Goal: Task Accomplishment & Management: Manage account settings

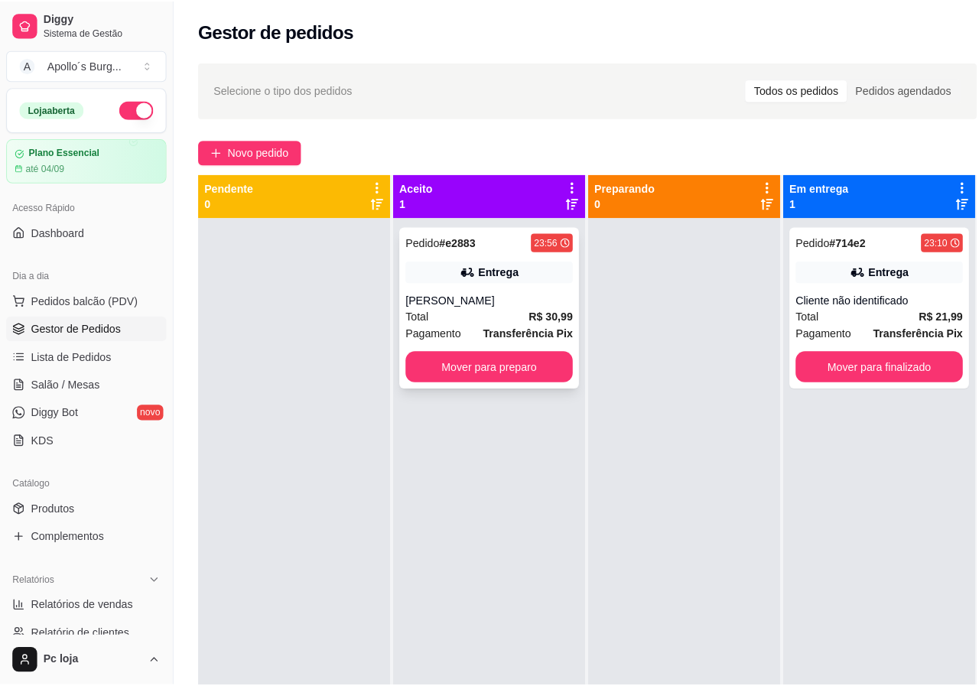
scroll to position [43, 0]
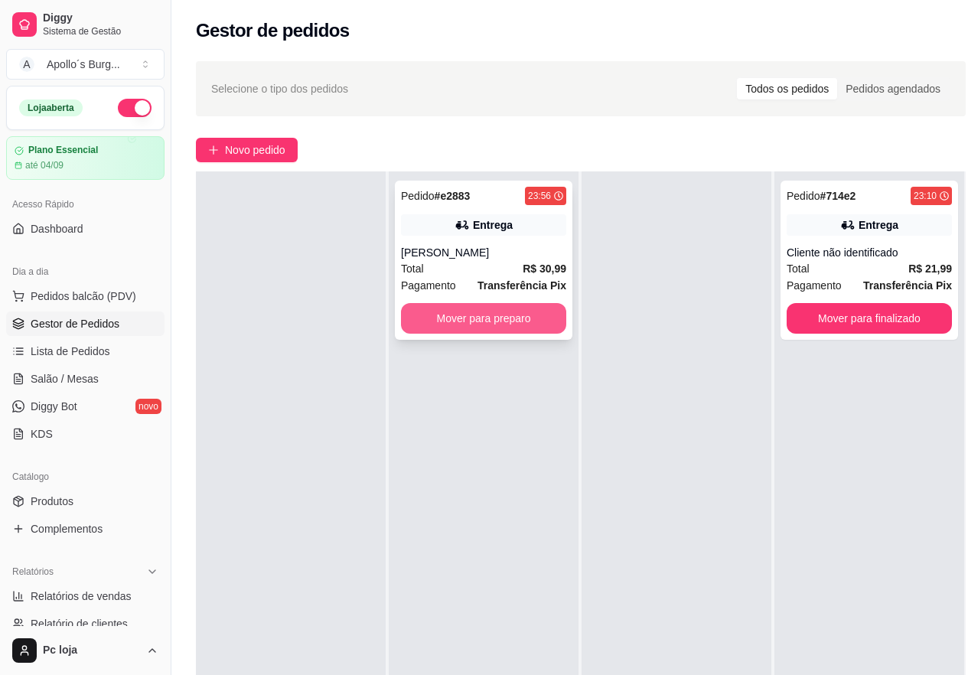
click at [485, 305] on button "Mover para preparo" at bounding box center [483, 318] width 165 height 31
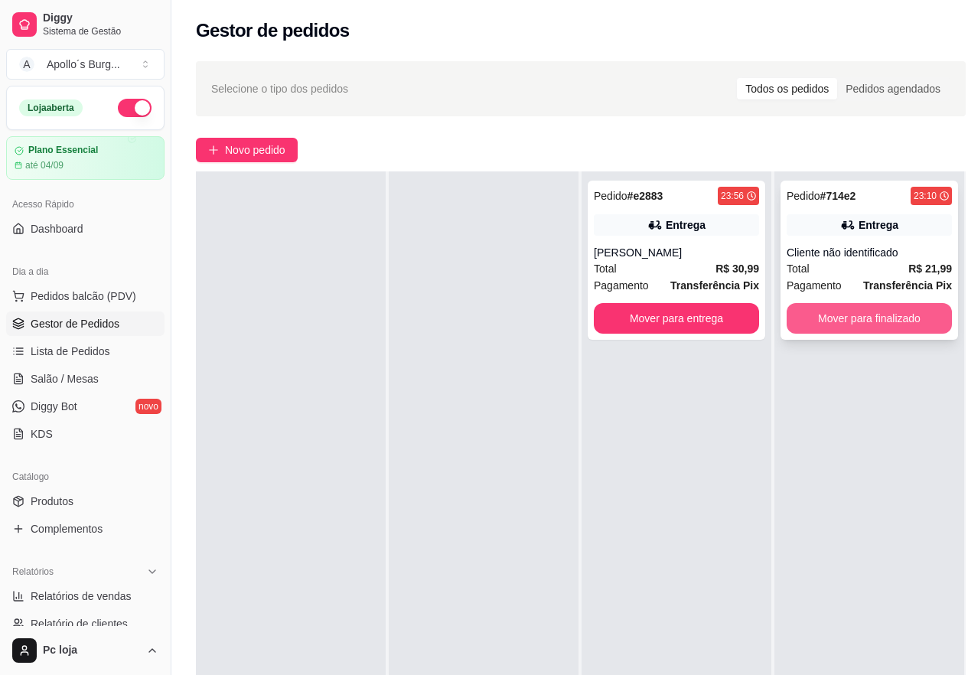
click at [908, 327] on button "Mover para finalizado" at bounding box center [868, 318] width 165 height 31
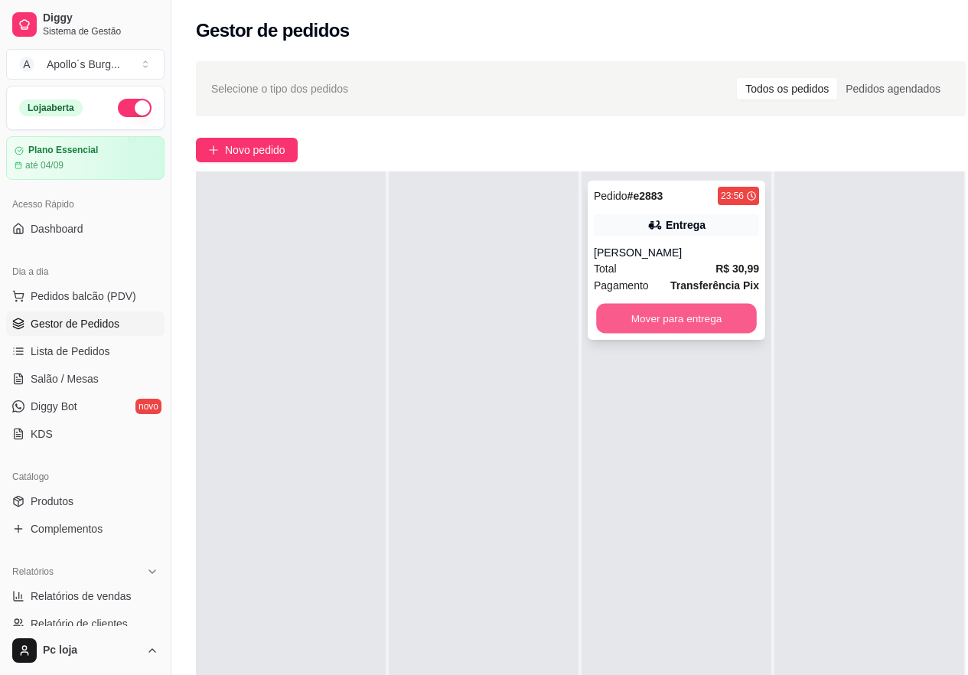
click at [675, 319] on button "Mover para entrega" at bounding box center [676, 319] width 161 height 30
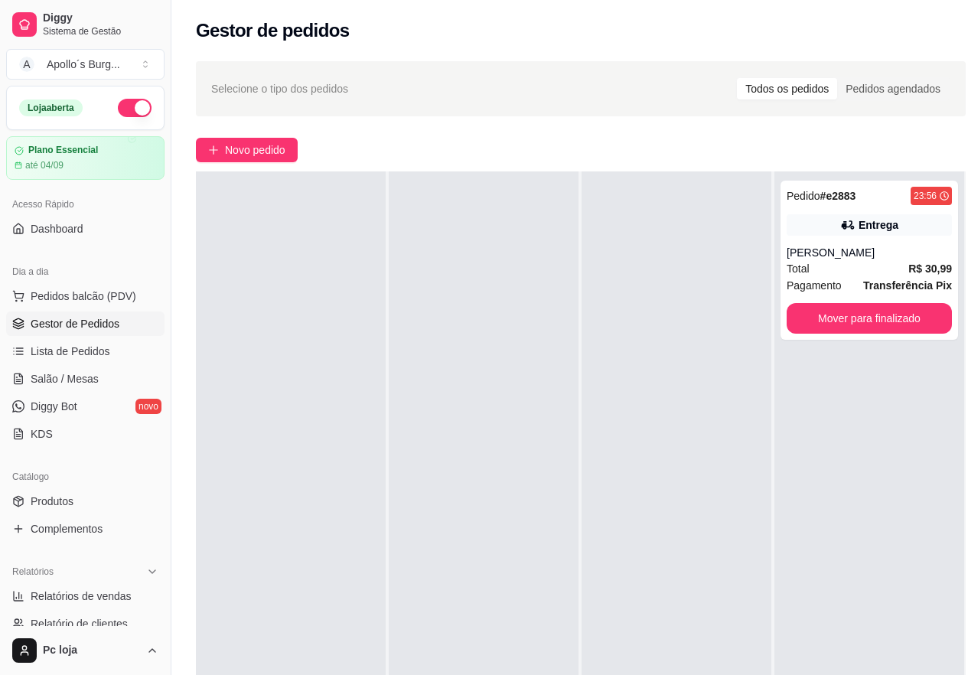
click at [326, 54] on div "Selecione o tipo dos pedidos Todos os pedidos Pedidos agendados Novo pedido Pen…" at bounding box center [580, 458] width 819 height 812
click at [860, 314] on button "Mover para finalizado" at bounding box center [868, 318] width 165 height 31
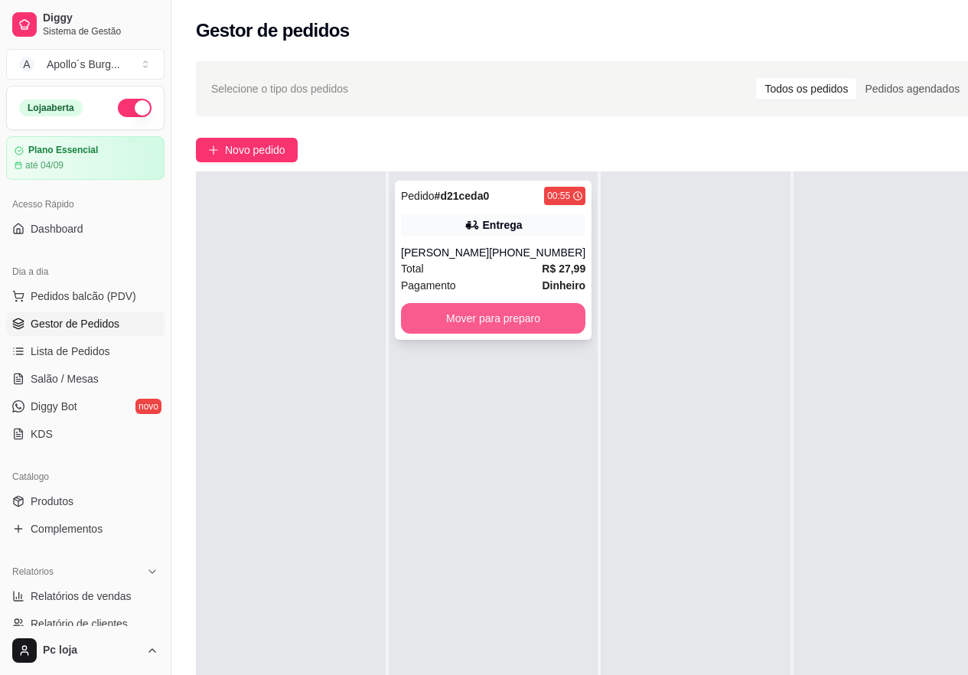
click at [497, 334] on button "Mover para preparo" at bounding box center [493, 318] width 184 height 31
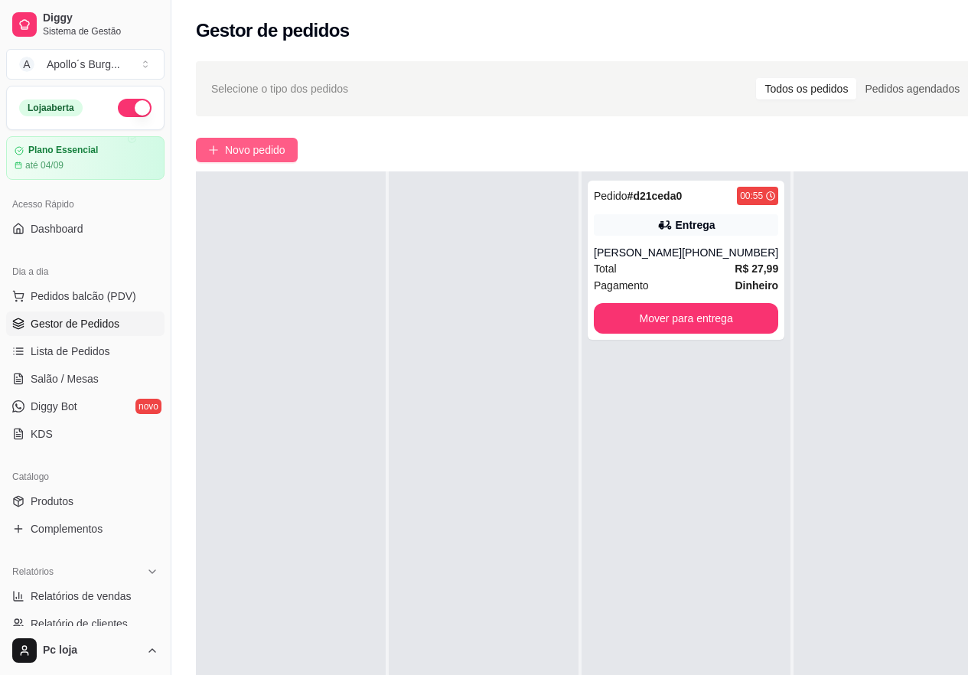
click at [263, 148] on span "Novo pedido" at bounding box center [255, 150] width 60 height 17
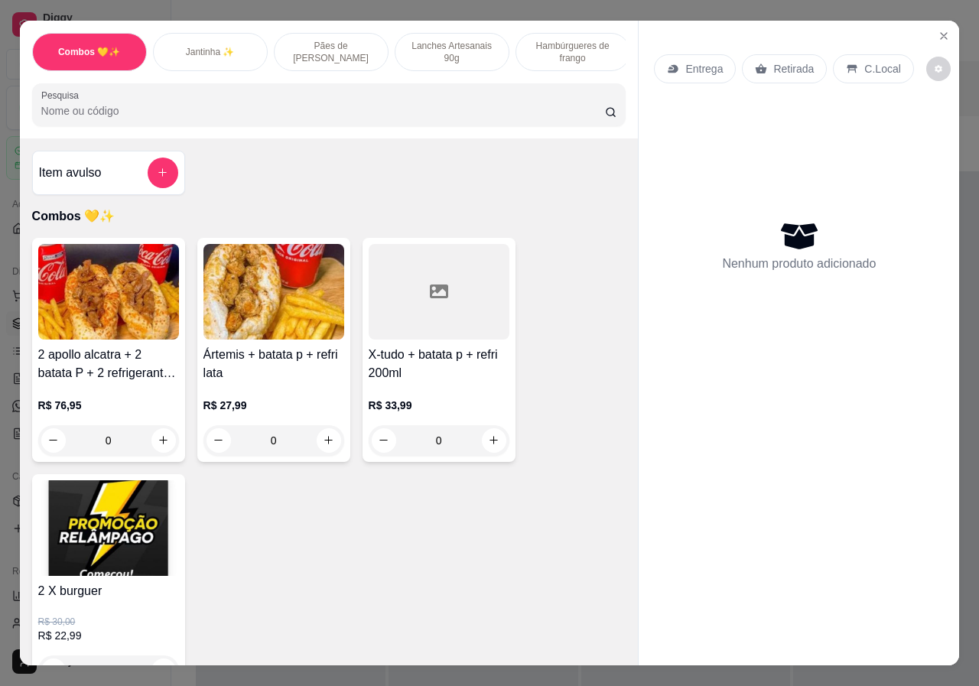
click at [454, 60] on div "Lanches Artesanais 90g" at bounding box center [452, 52] width 115 height 38
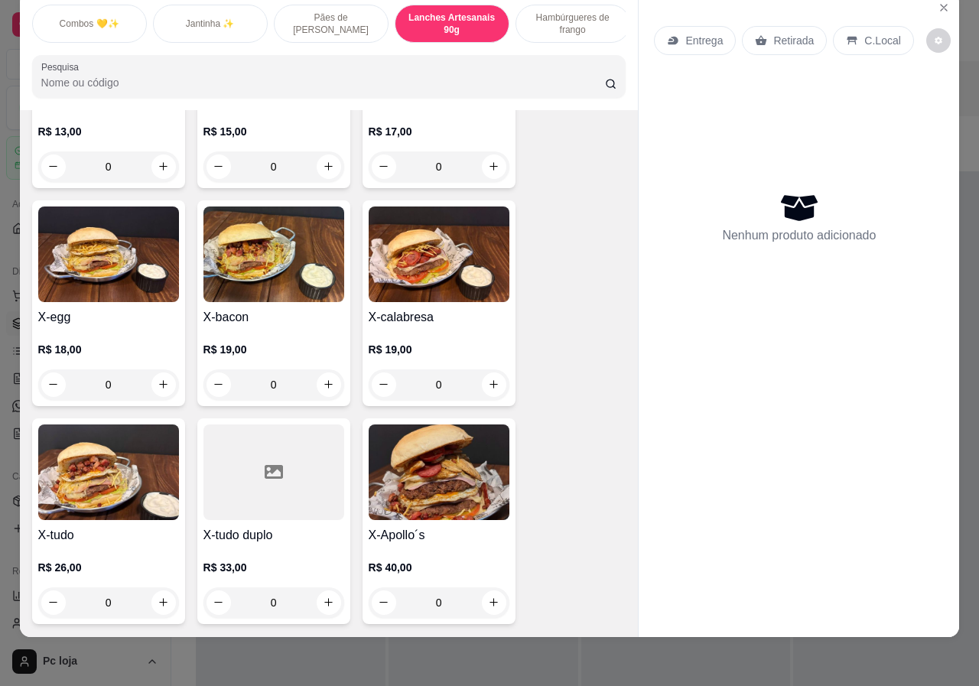
scroll to position [1541, 0]
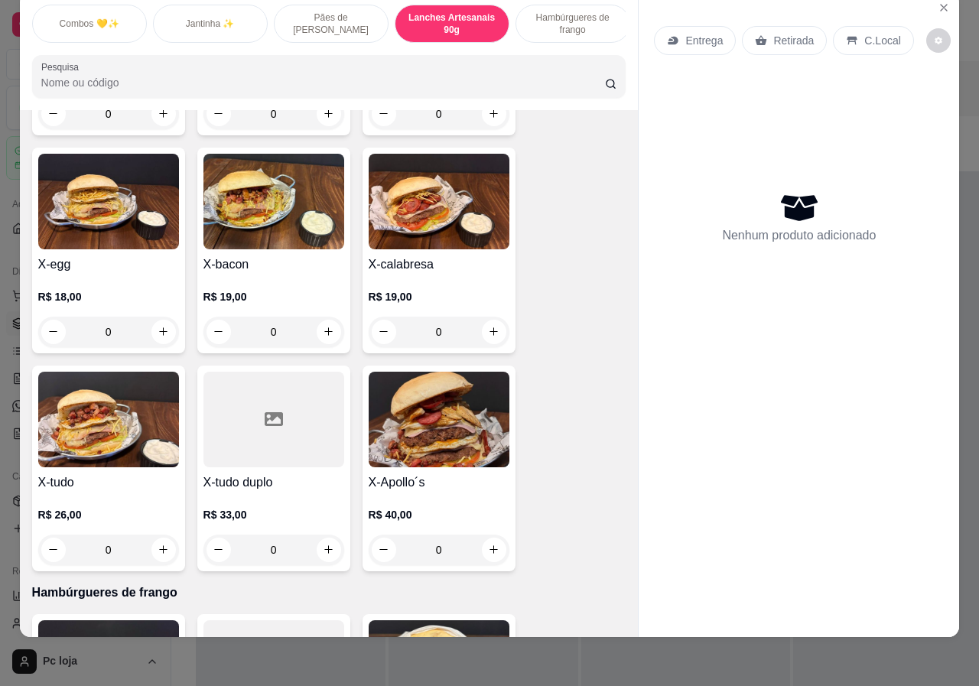
click at [109, 492] on div "R$ 26,00 0" at bounding box center [108, 528] width 141 height 73
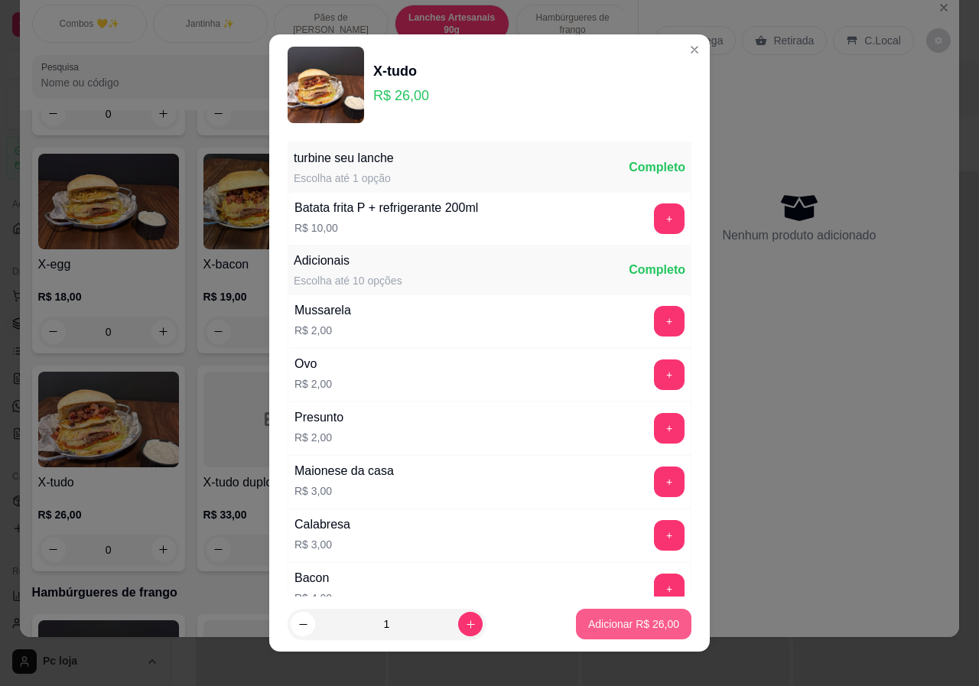
click at [604, 628] on p "Adicionar R$ 26,00" at bounding box center [633, 624] width 91 height 15
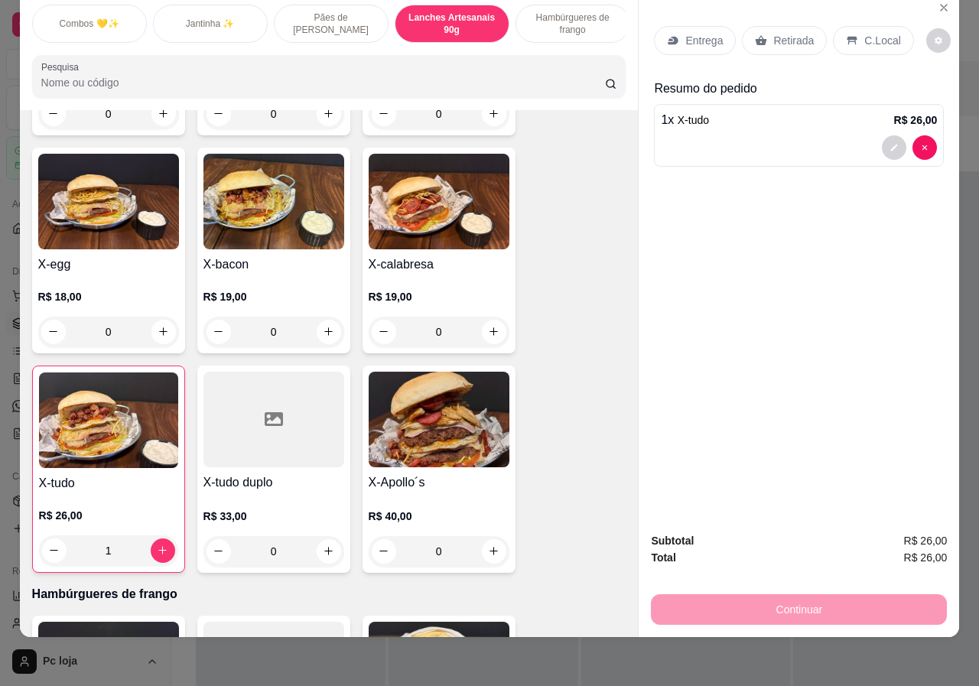
type input "1"
click at [855, 42] on div "C.Local" at bounding box center [873, 40] width 80 height 29
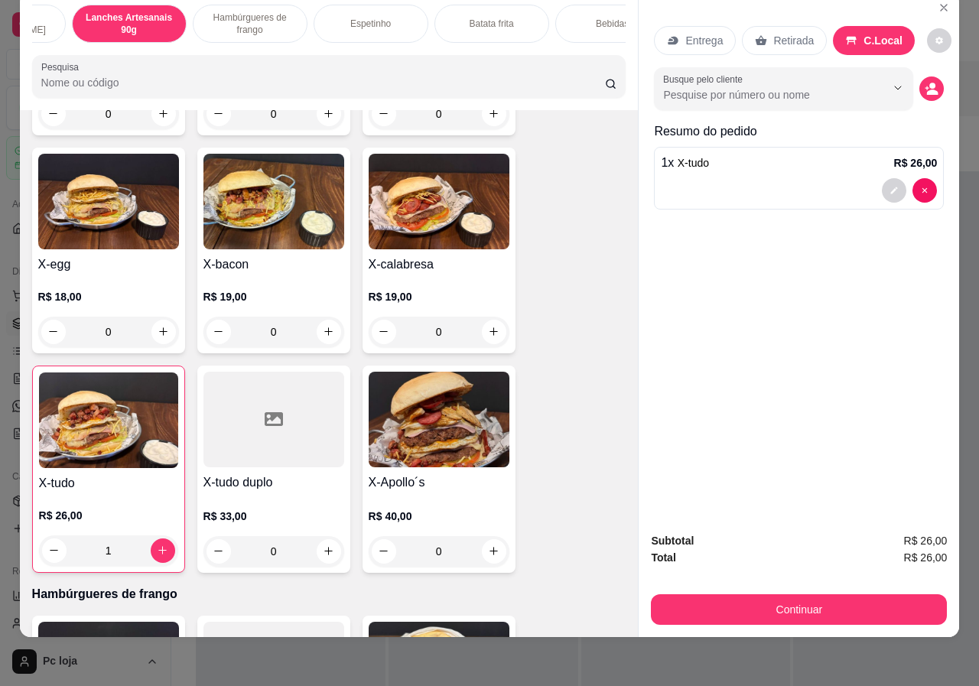
scroll to position [0, 366]
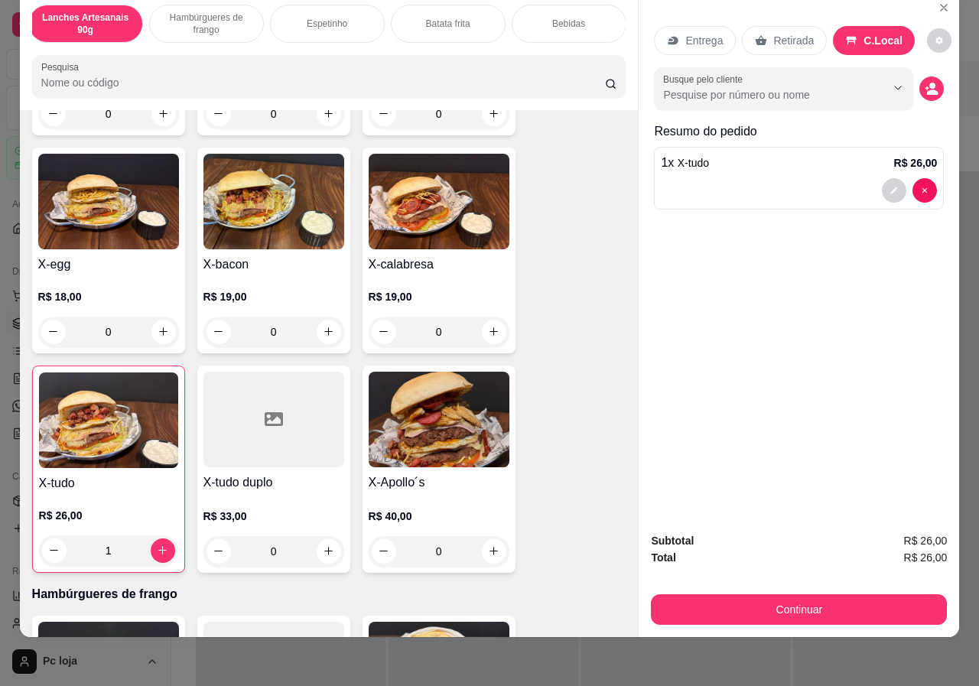
click at [603, 27] on div "Bebidas" at bounding box center [569, 24] width 115 height 38
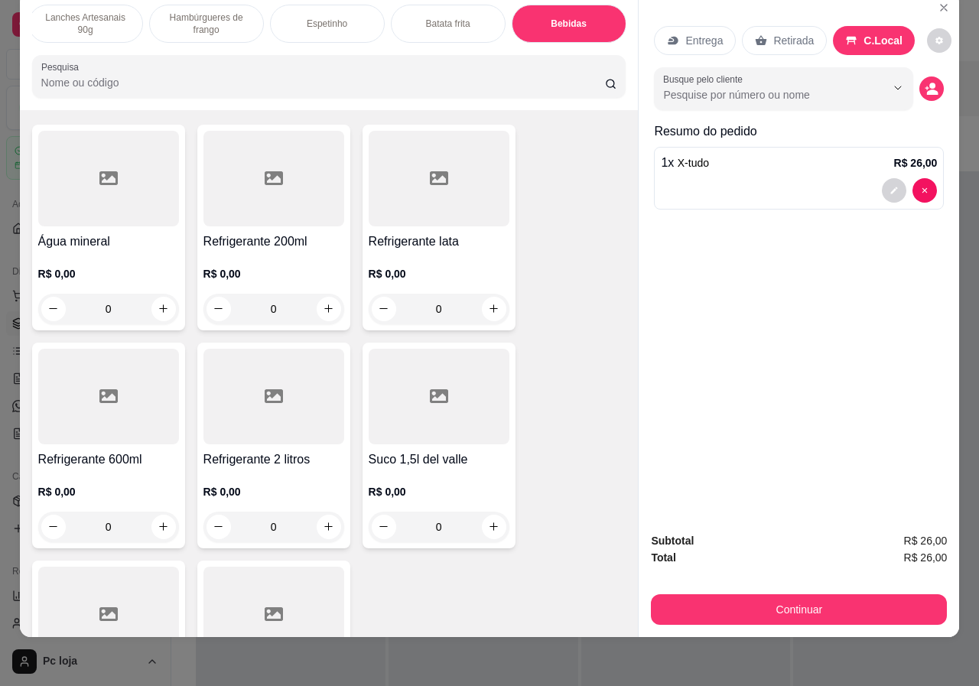
scroll to position [3275, 0]
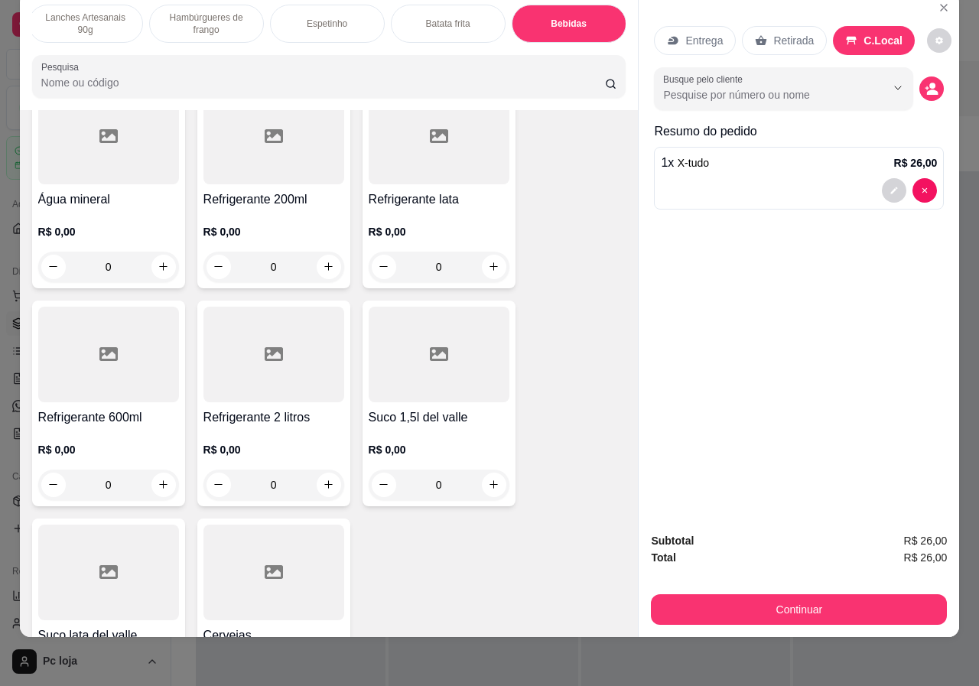
click at [472, 209] on div "R$ 0,00 0" at bounding box center [439, 245] width 141 height 73
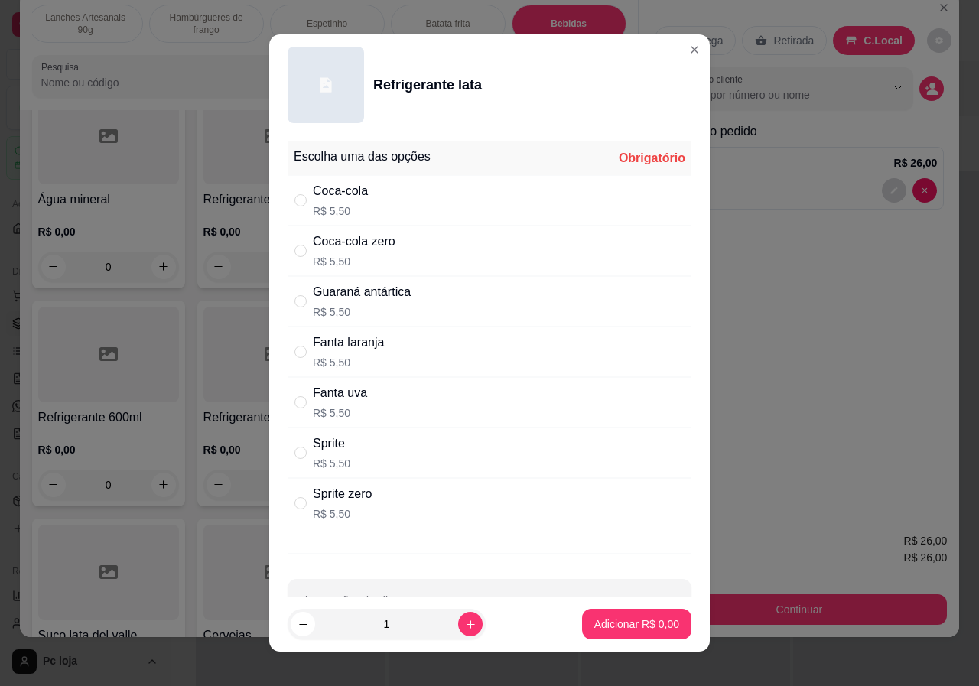
click at [353, 457] on div "Sprite R$ 5,50" at bounding box center [490, 453] width 404 height 50
radio input "true"
click at [601, 617] on p "Adicionar R$ 5,50" at bounding box center [636, 624] width 85 height 15
type input "1"
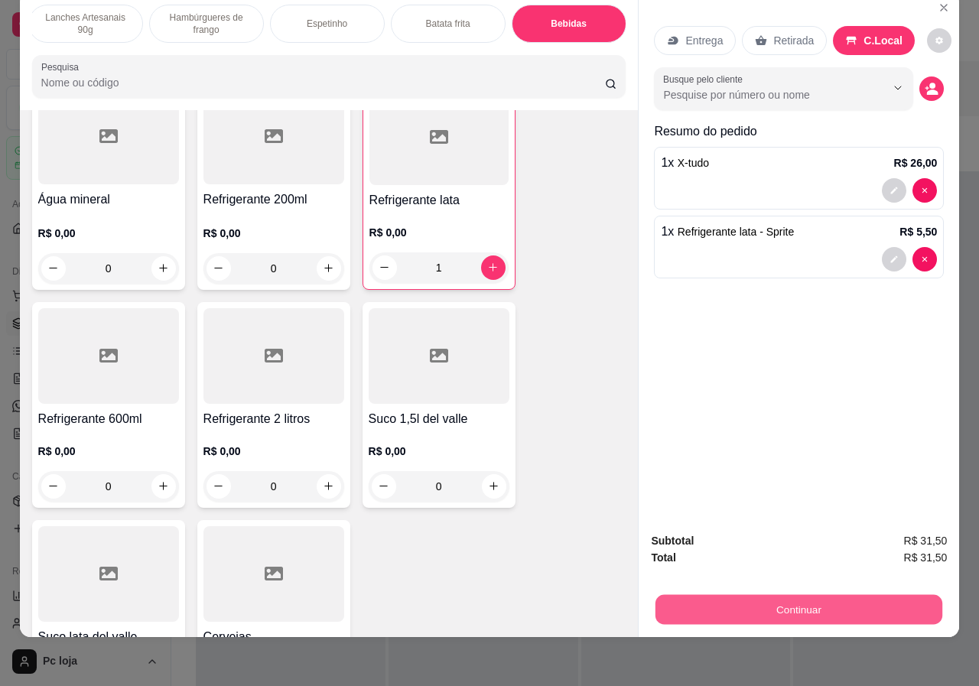
click at [826, 605] on button "Continuar" at bounding box center [799, 610] width 287 height 30
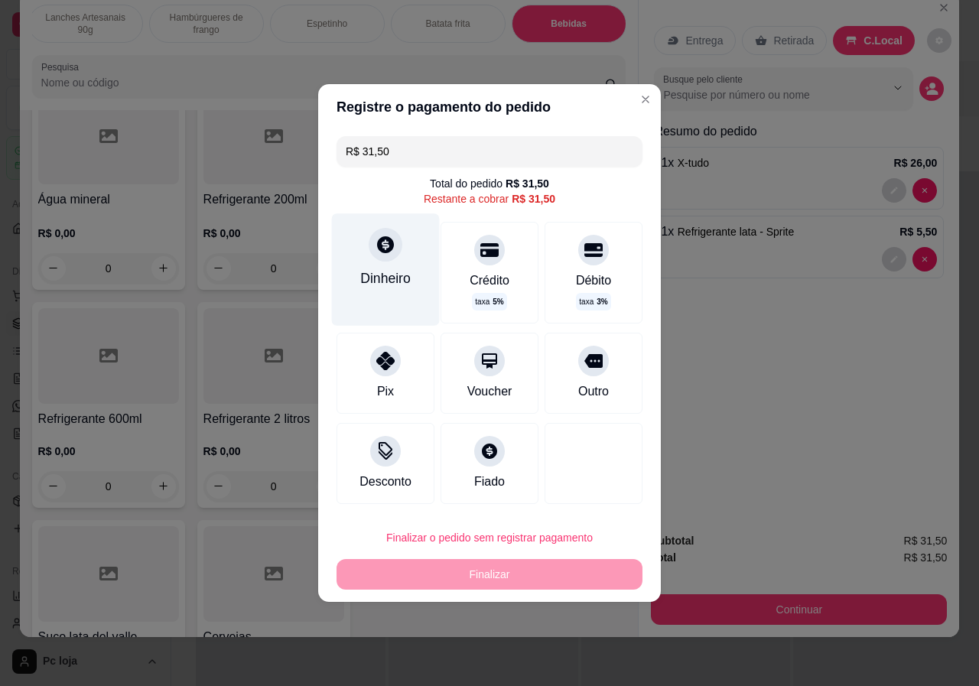
click at [376, 254] on icon at bounding box center [386, 245] width 20 height 20
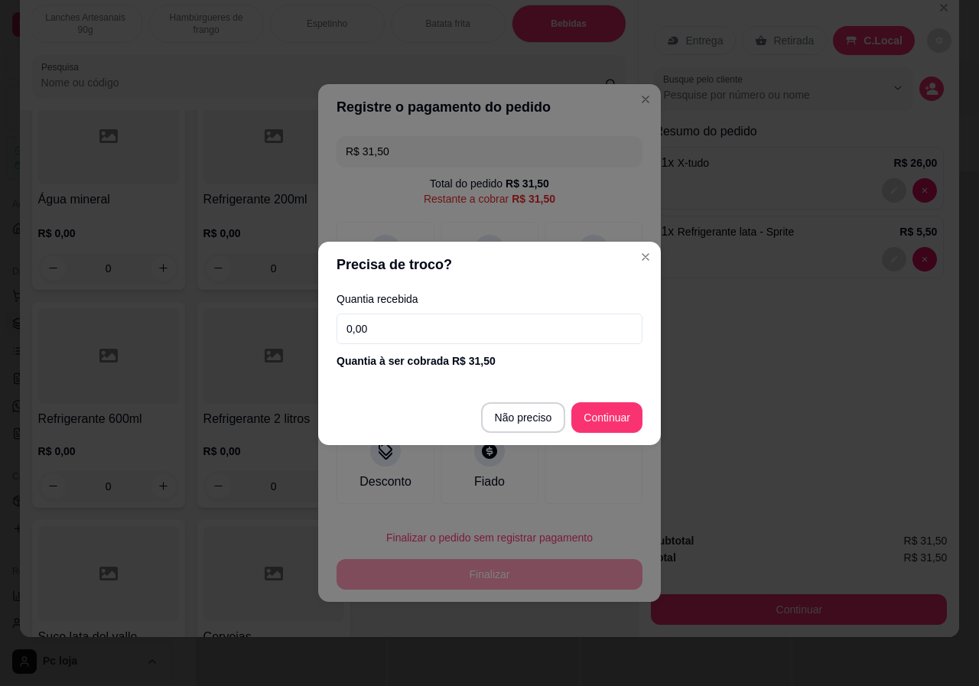
click at [504, 328] on input "0,00" at bounding box center [490, 329] width 306 height 31
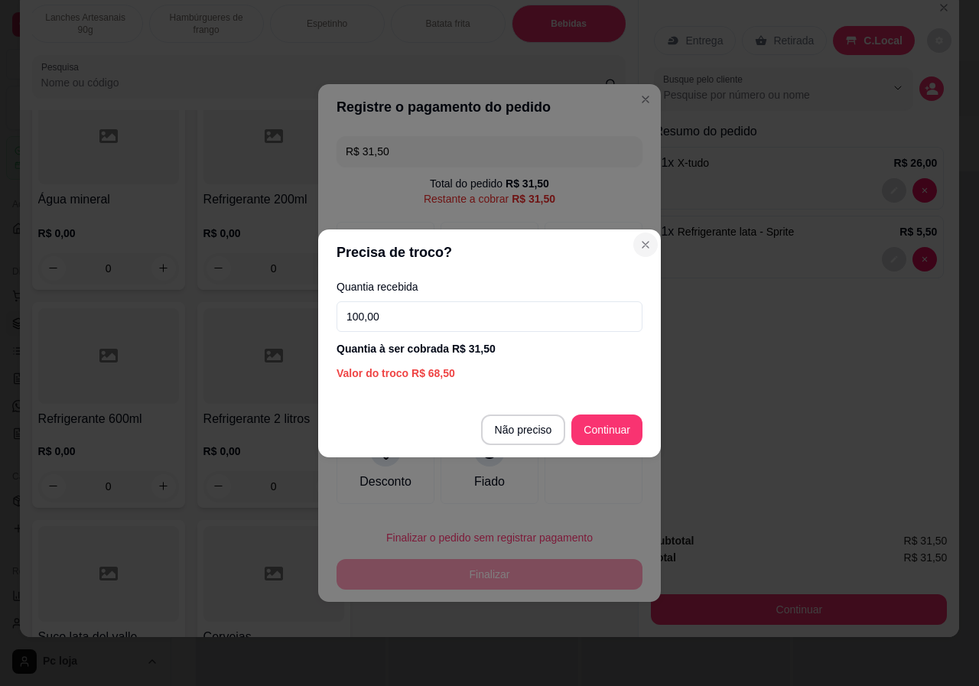
type input "100,00"
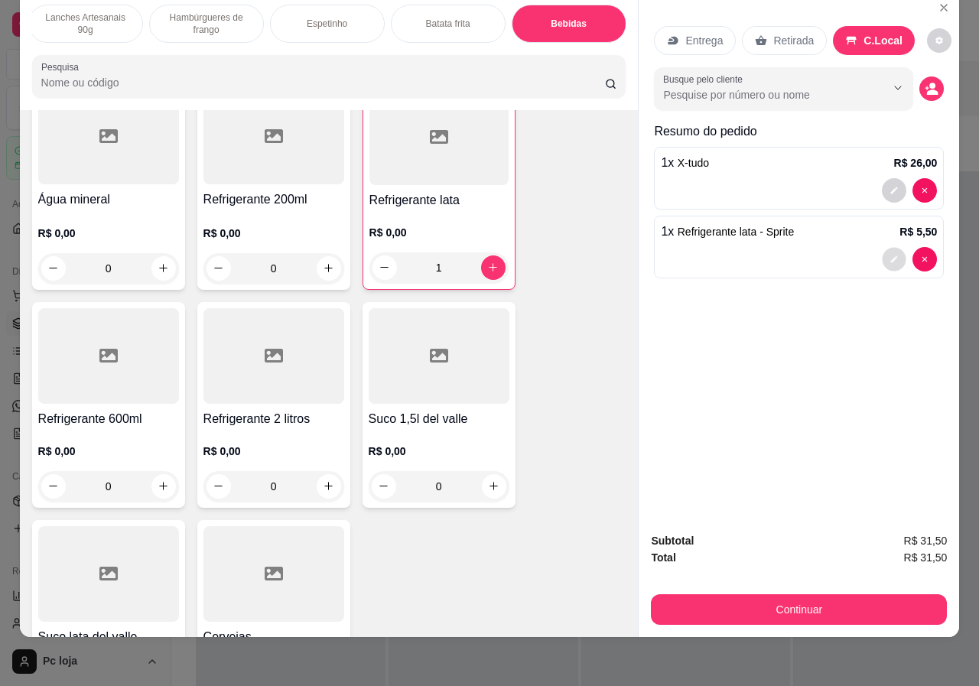
click at [894, 254] on button "decrease-product-quantity" at bounding box center [895, 259] width 24 height 24
click at [304, 444] on p "R$ 0,00" at bounding box center [273, 451] width 141 height 15
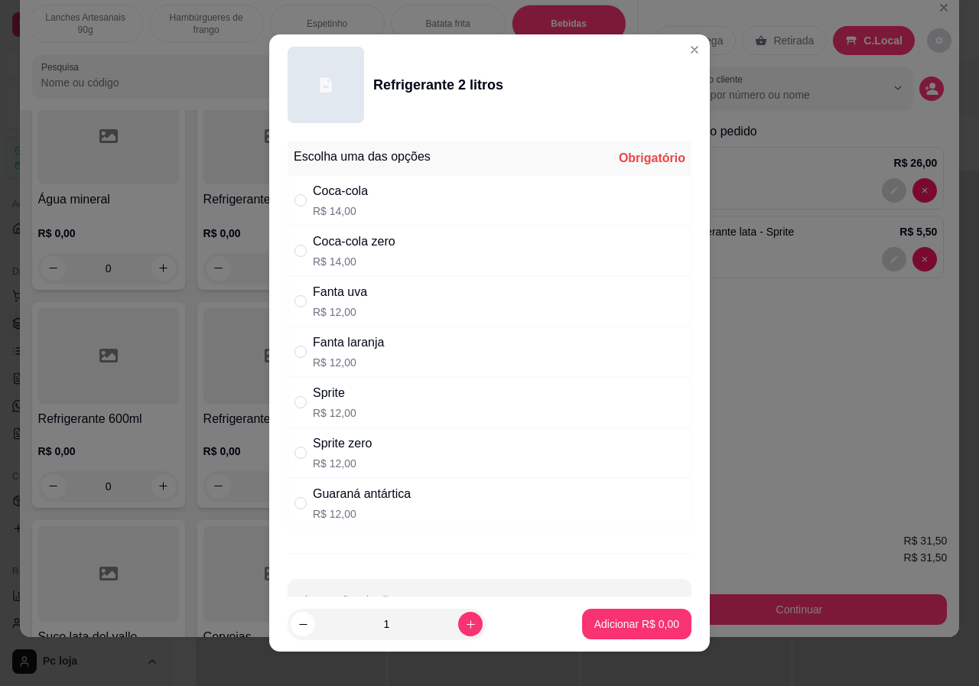
click at [363, 389] on div "Sprite R$ 12,00" at bounding box center [490, 402] width 404 height 50
radio input "true"
click at [628, 625] on p "Adicionar R$ 12,00" at bounding box center [633, 624] width 91 height 15
type input "1"
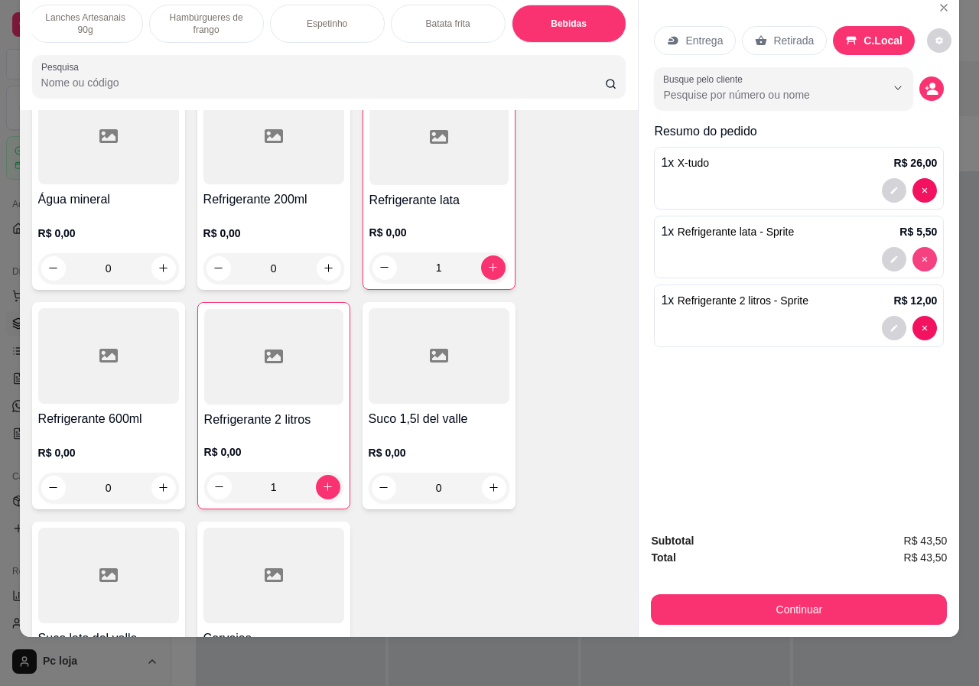
type input "0"
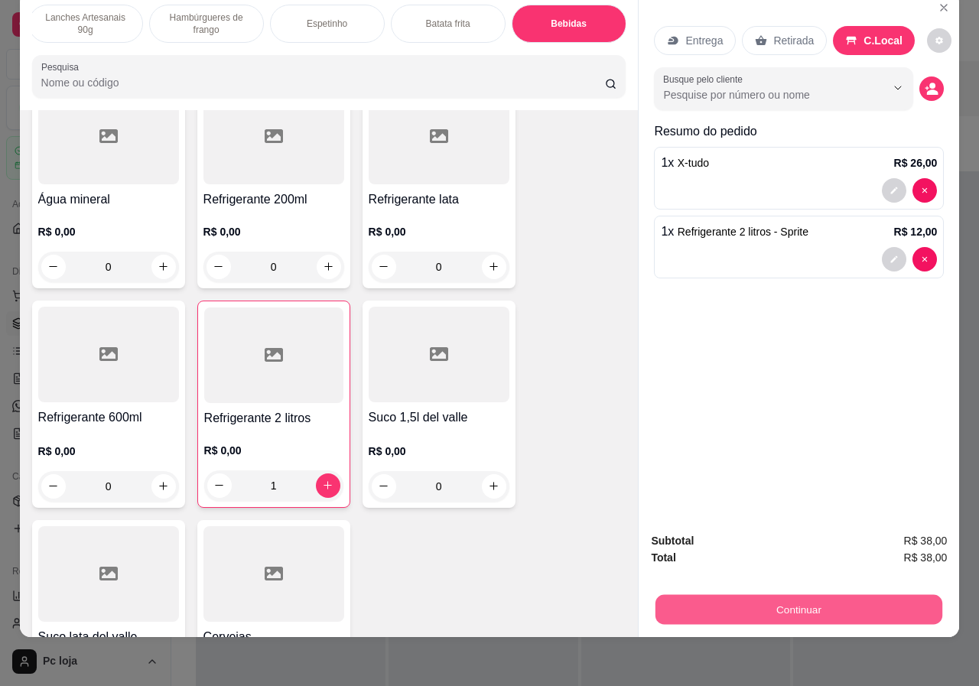
click at [782, 604] on button "Continuar" at bounding box center [799, 610] width 287 height 30
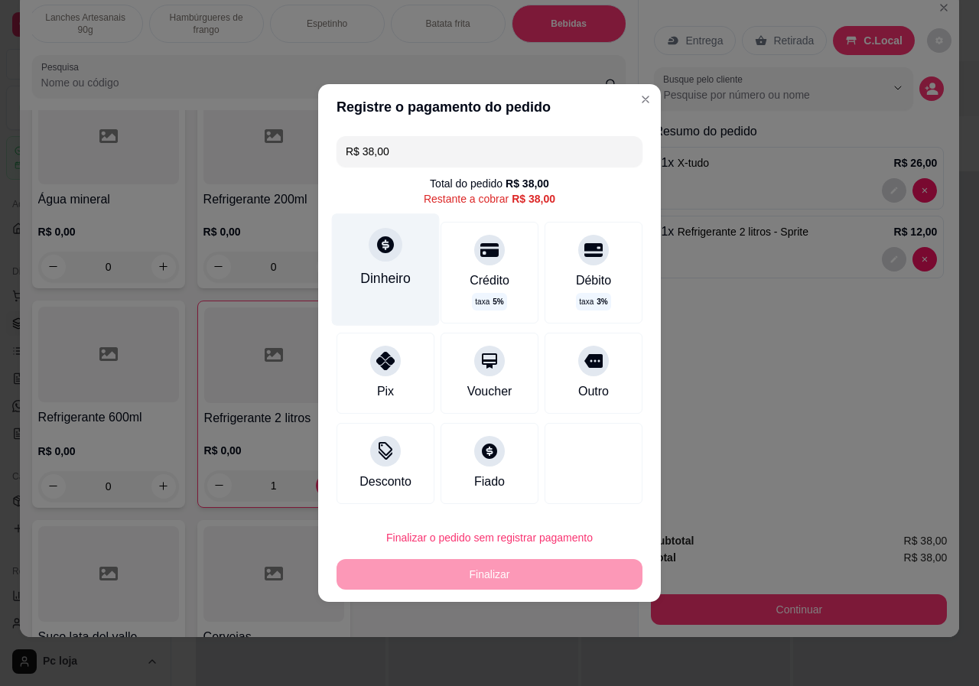
click at [360, 270] on div "Dinheiro" at bounding box center [385, 279] width 50 height 20
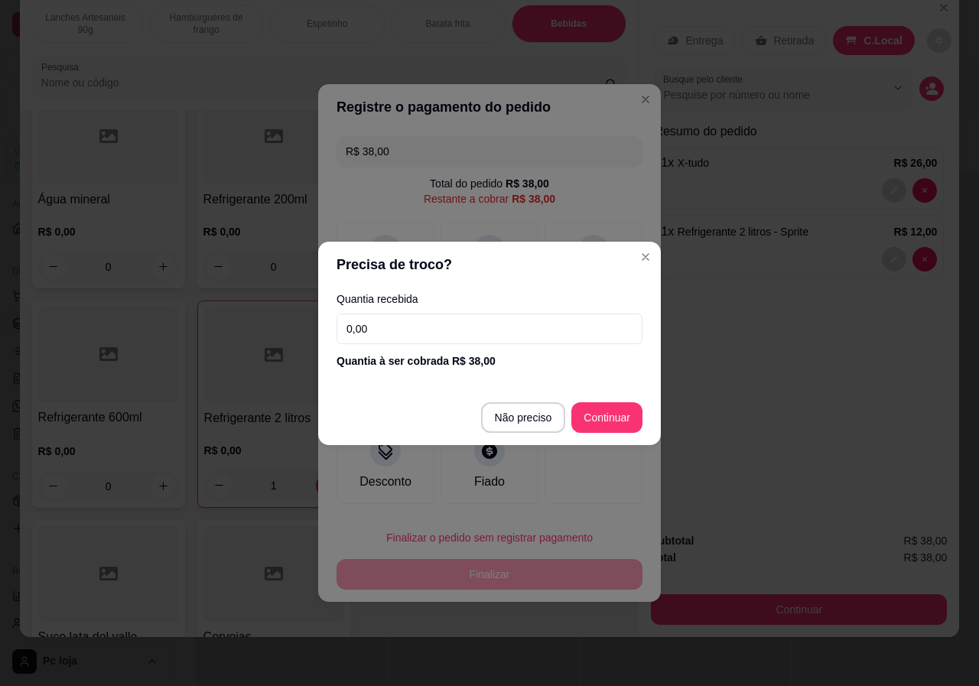
click at [525, 333] on input "0,00" at bounding box center [490, 329] width 306 height 31
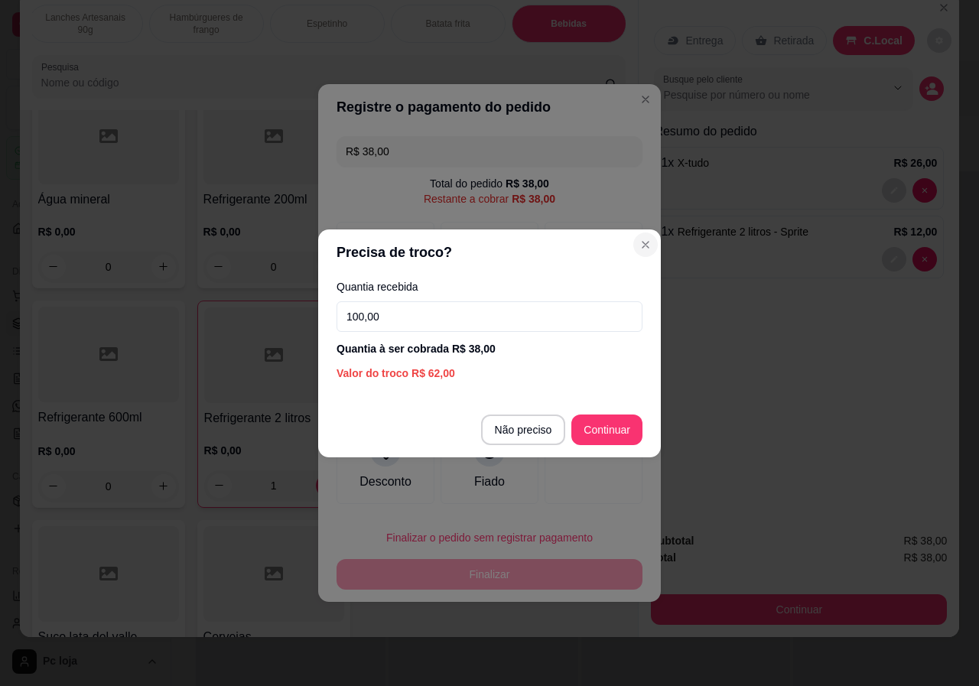
type input "100,00"
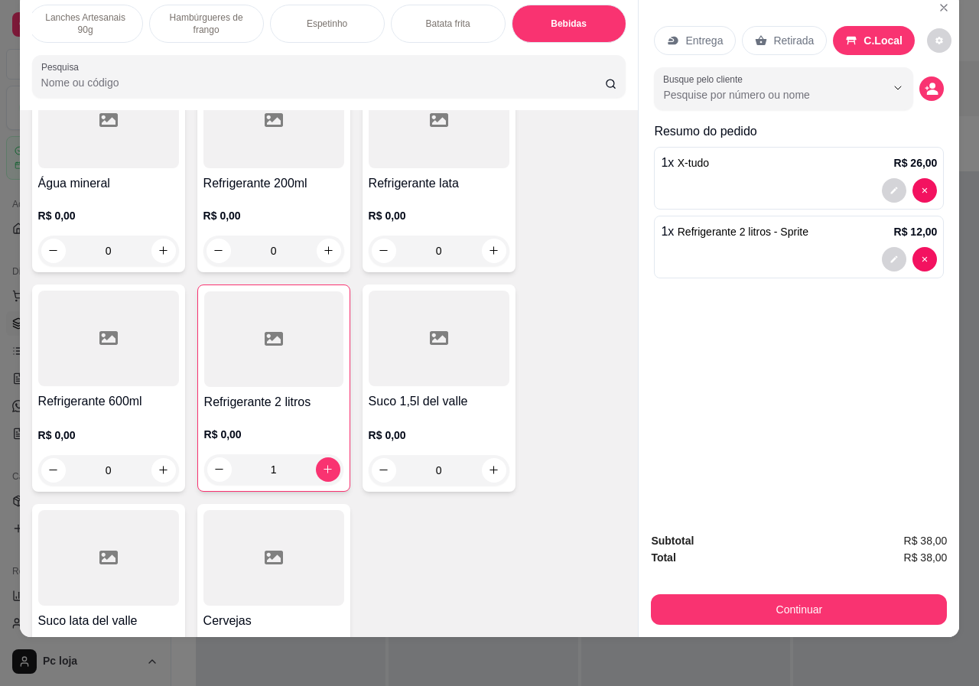
scroll to position [3215, 0]
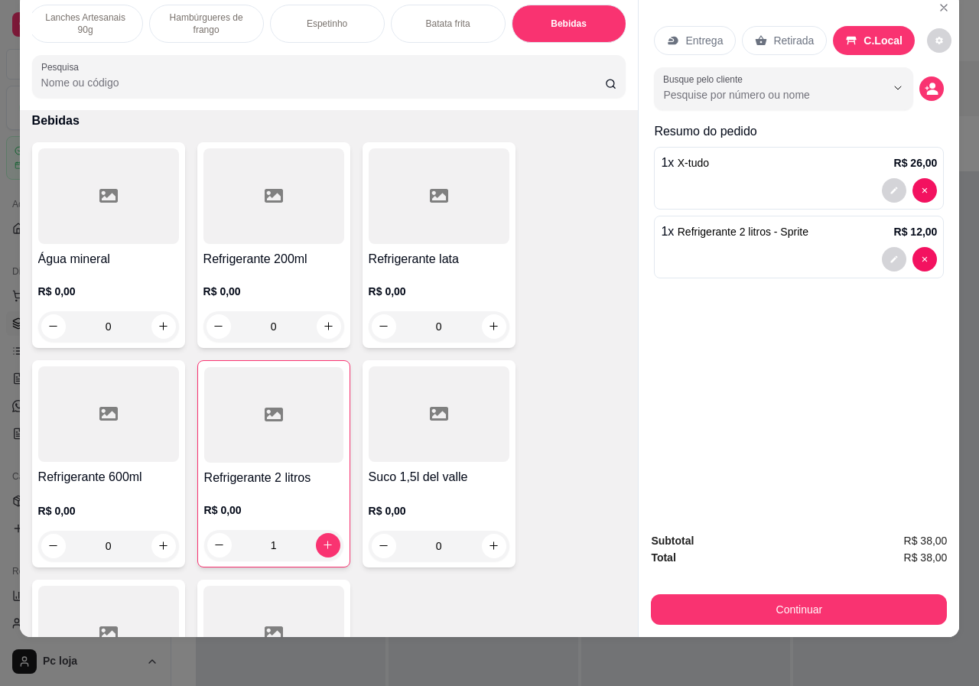
click at [145, 269] on div "R$ 0,00 0" at bounding box center [108, 305] width 141 height 73
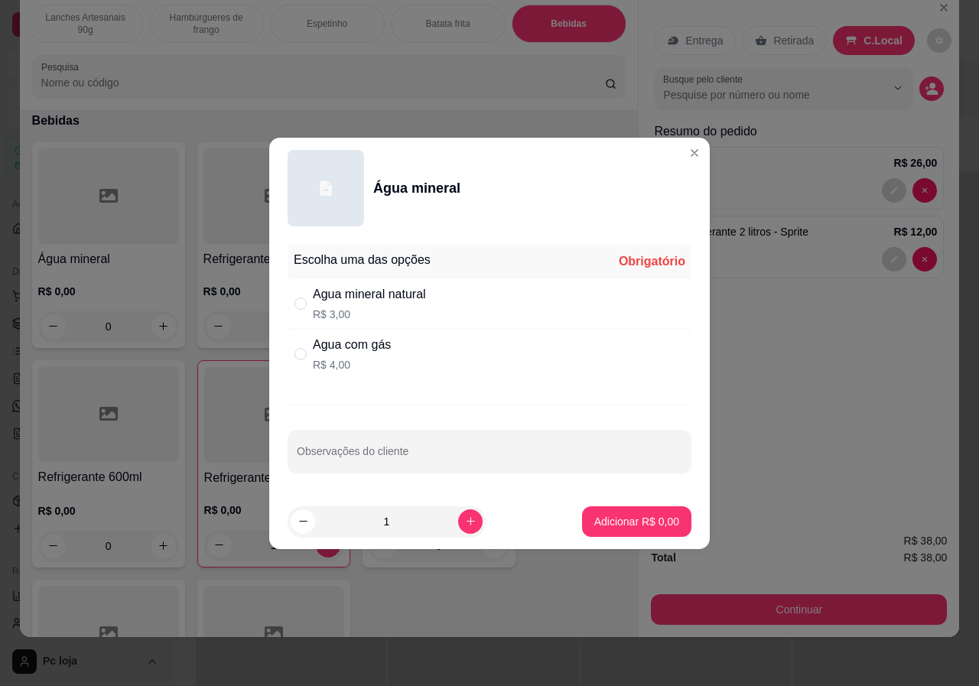
drag, startPoint x: 402, startPoint y: 308, endPoint x: 460, endPoint y: 338, distance: 65.0
click at [402, 307] on p "R$ 3,00" at bounding box center [369, 314] width 113 height 15
radio input "true"
click at [649, 529] on button "Adicionar R$ 3,00" at bounding box center [637, 521] width 106 height 30
type input "1"
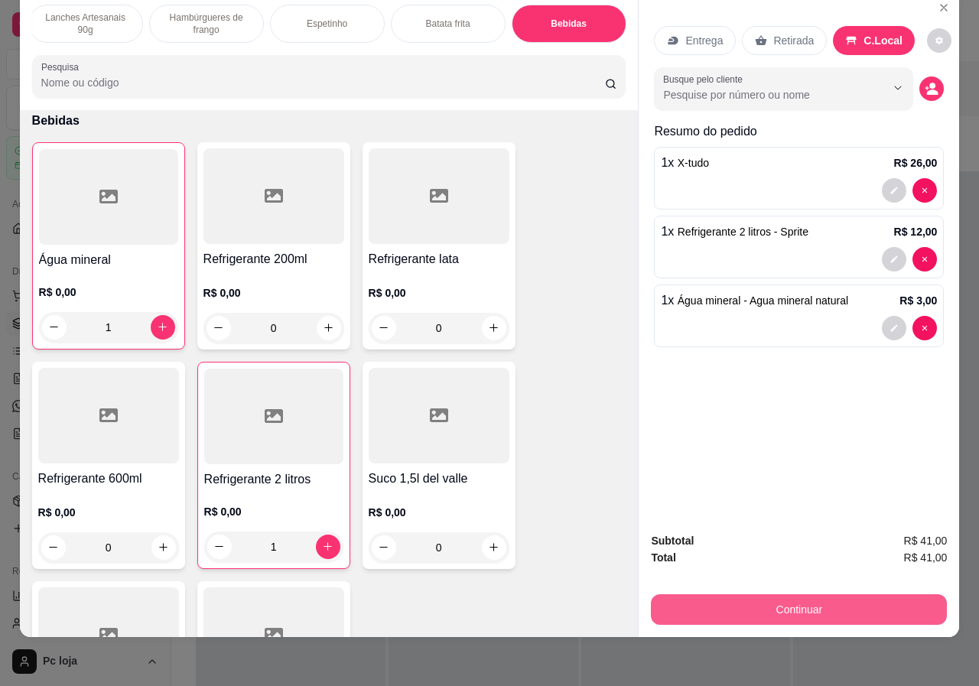
click at [767, 597] on button "Continuar" at bounding box center [799, 609] width 296 height 31
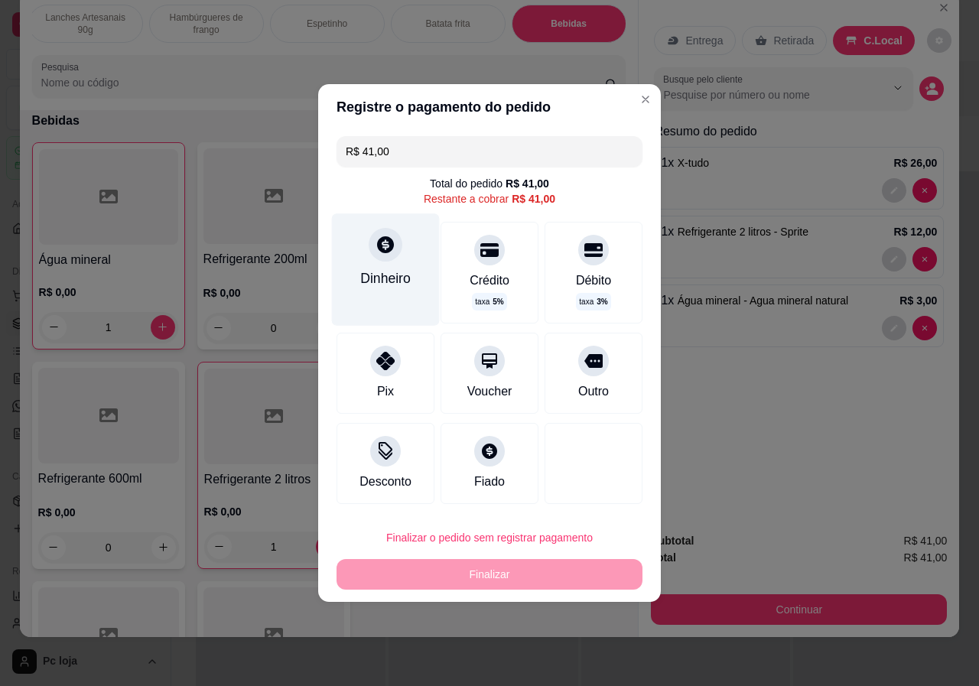
click at [406, 278] on div "Dinheiro" at bounding box center [385, 279] width 50 height 20
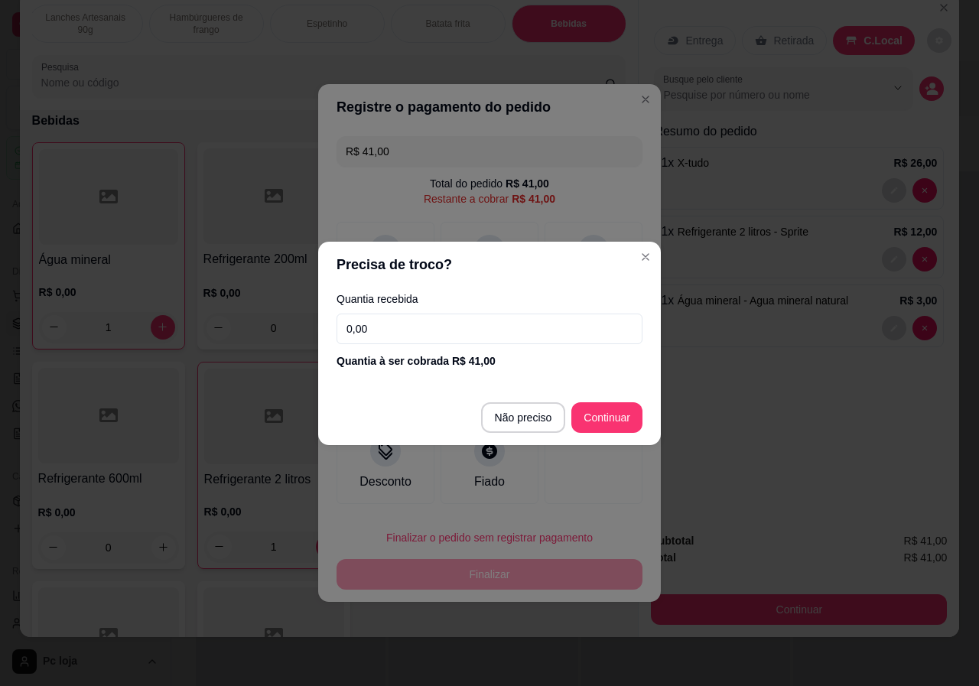
click at [424, 330] on input "0,00" at bounding box center [490, 329] width 306 height 31
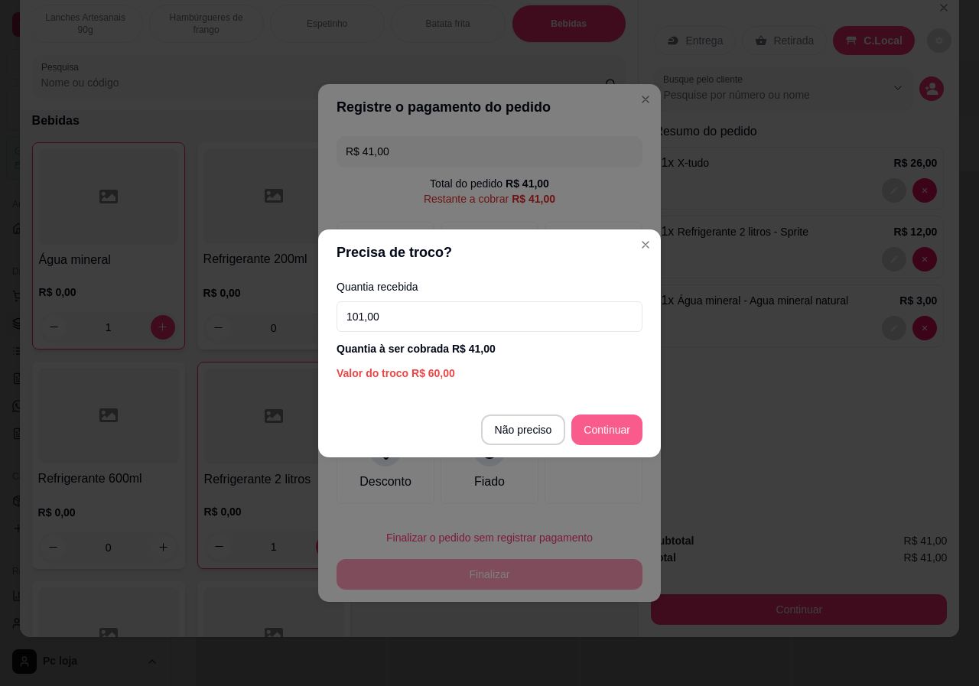
type input "101,00"
type input "R$ 0,00"
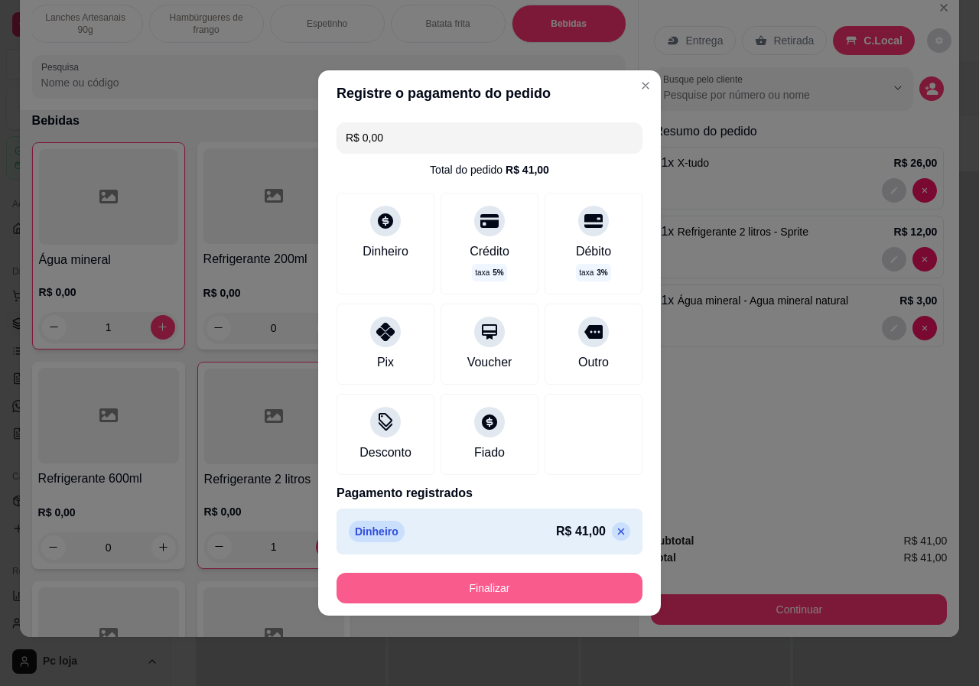
click at [556, 598] on button "Finalizar" at bounding box center [490, 588] width 306 height 31
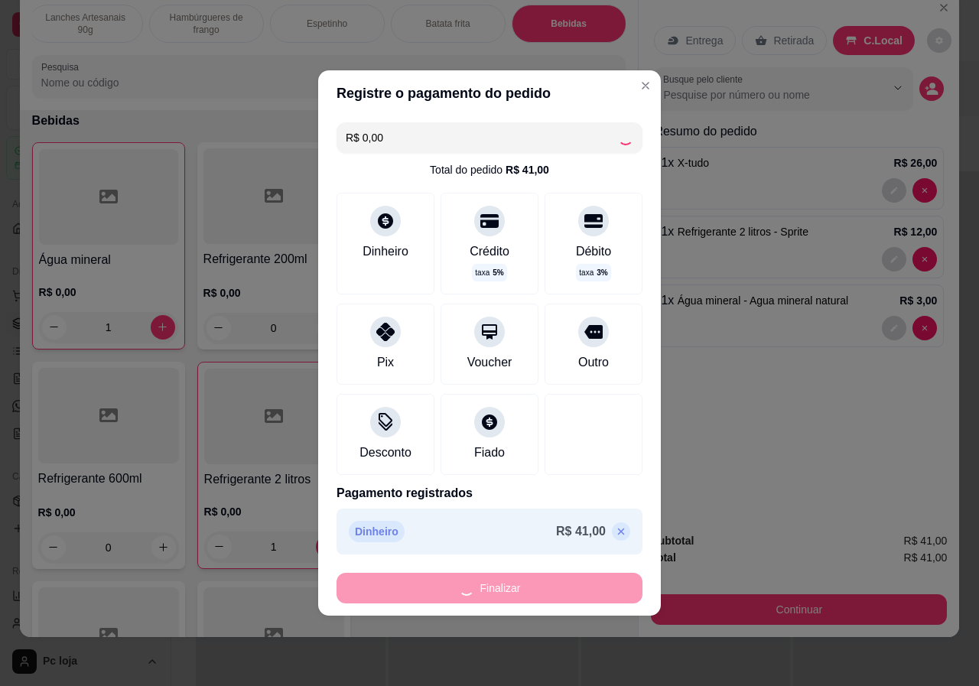
type input "0"
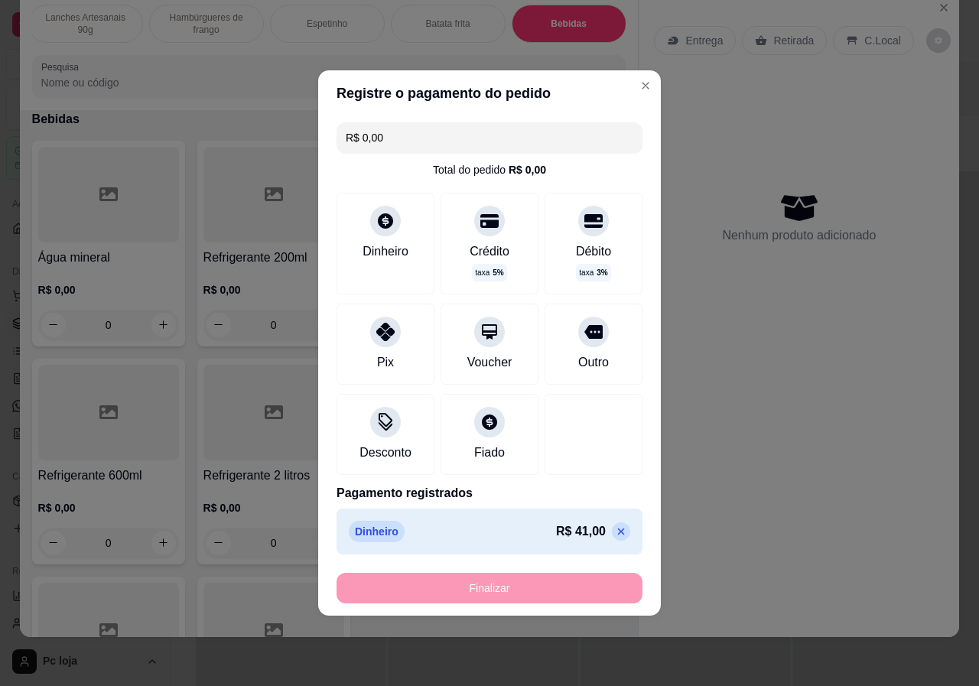
type input "-R$ 41,00"
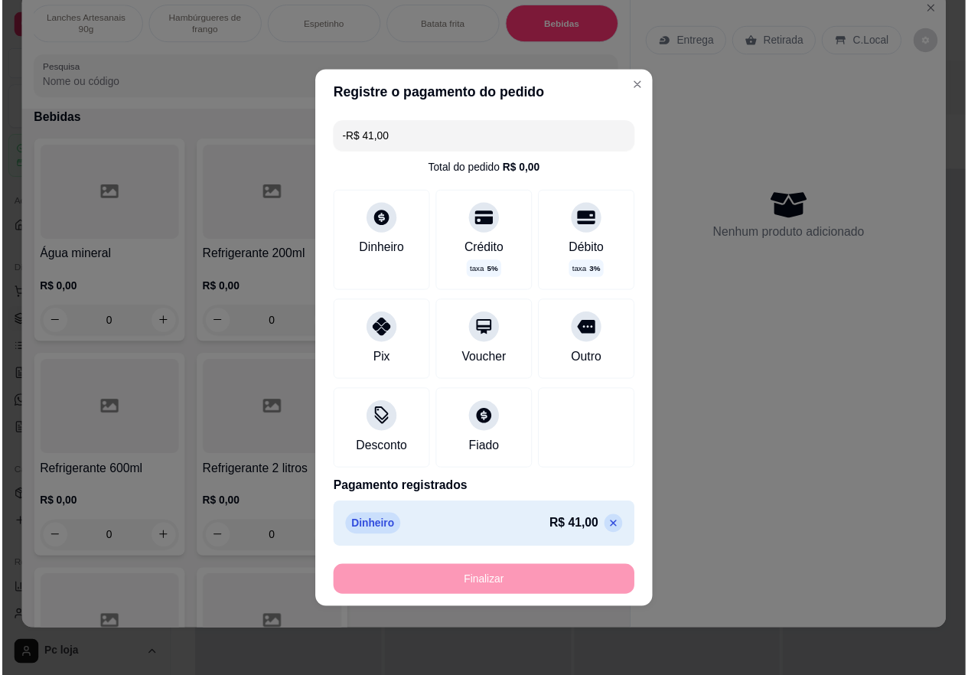
scroll to position [3214, 0]
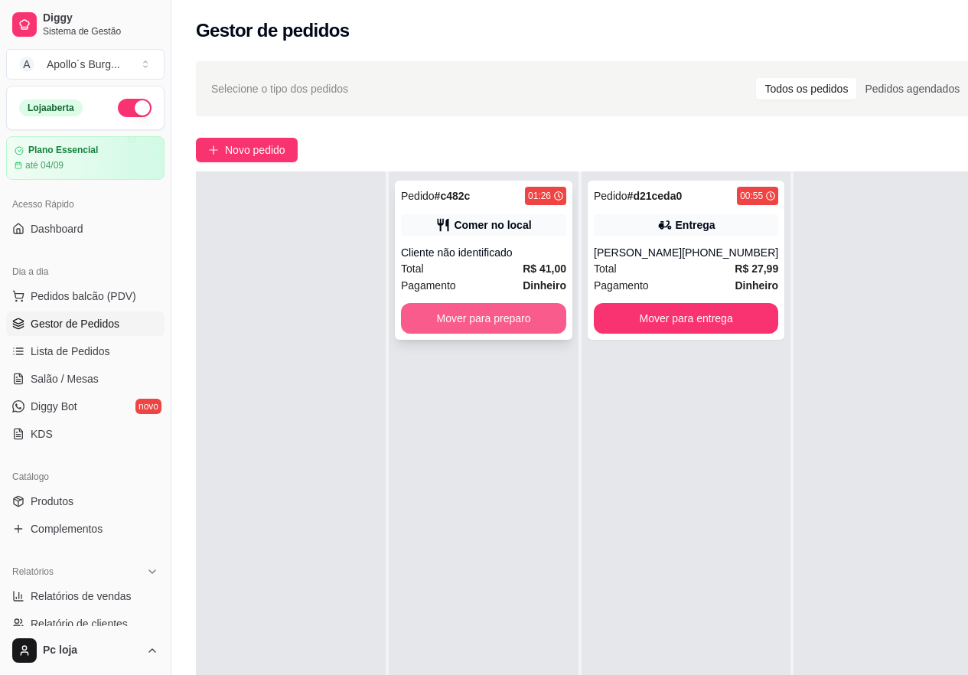
click at [487, 318] on button "Mover para preparo" at bounding box center [483, 318] width 165 height 31
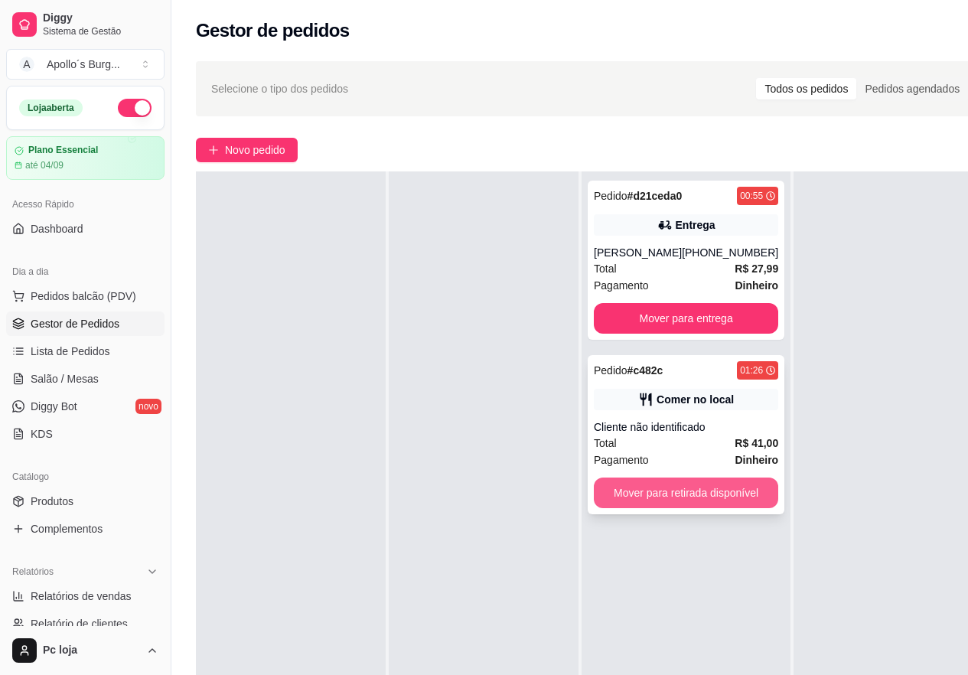
click at [728, 501] on button "Mover para retirada disponível" at bounding box center [686, 492] width 184 height 31
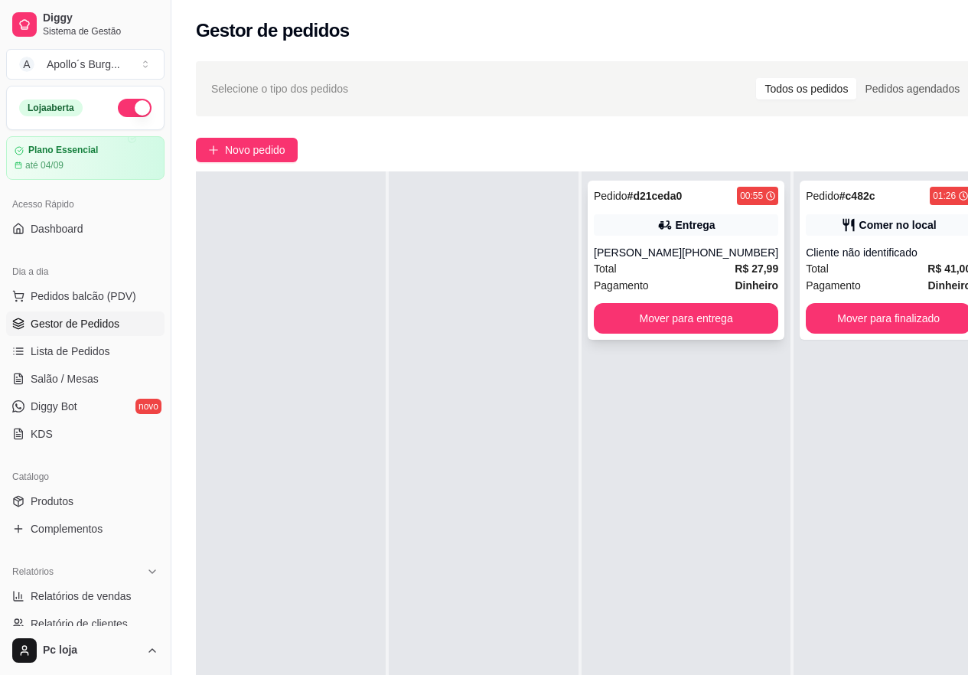
click at [666, 334] on button "Mover para entrega" at bounding box center [686, 318] width 184 height 31
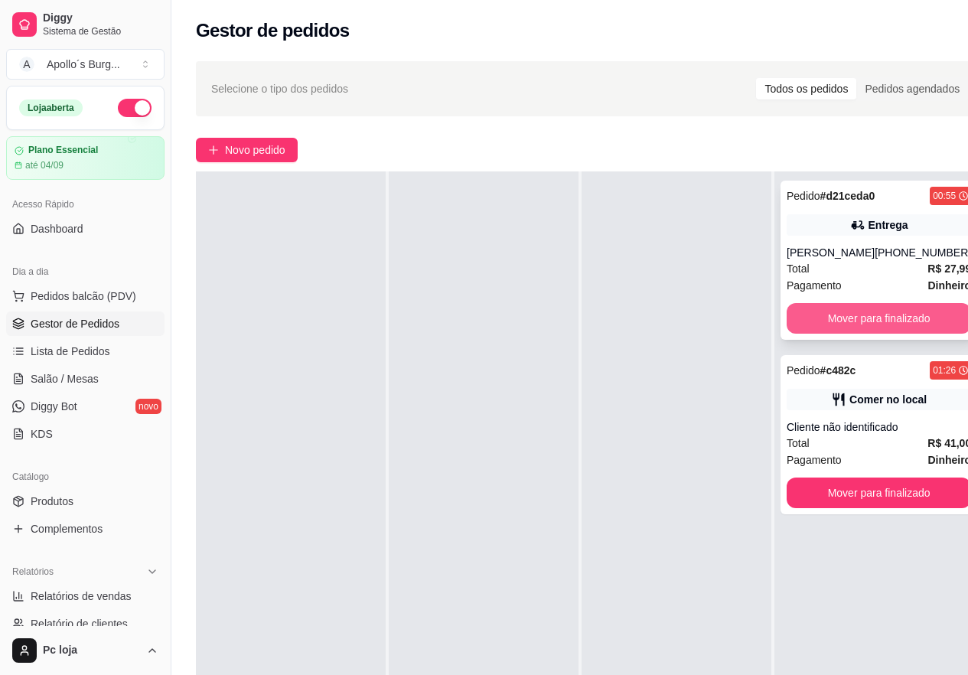
click at [827, 334] on button "Mover para finalizado" at bounding box center [878, 318] width 184 height 31
